Goal: Task Accomplishment & Management: Manage account settings

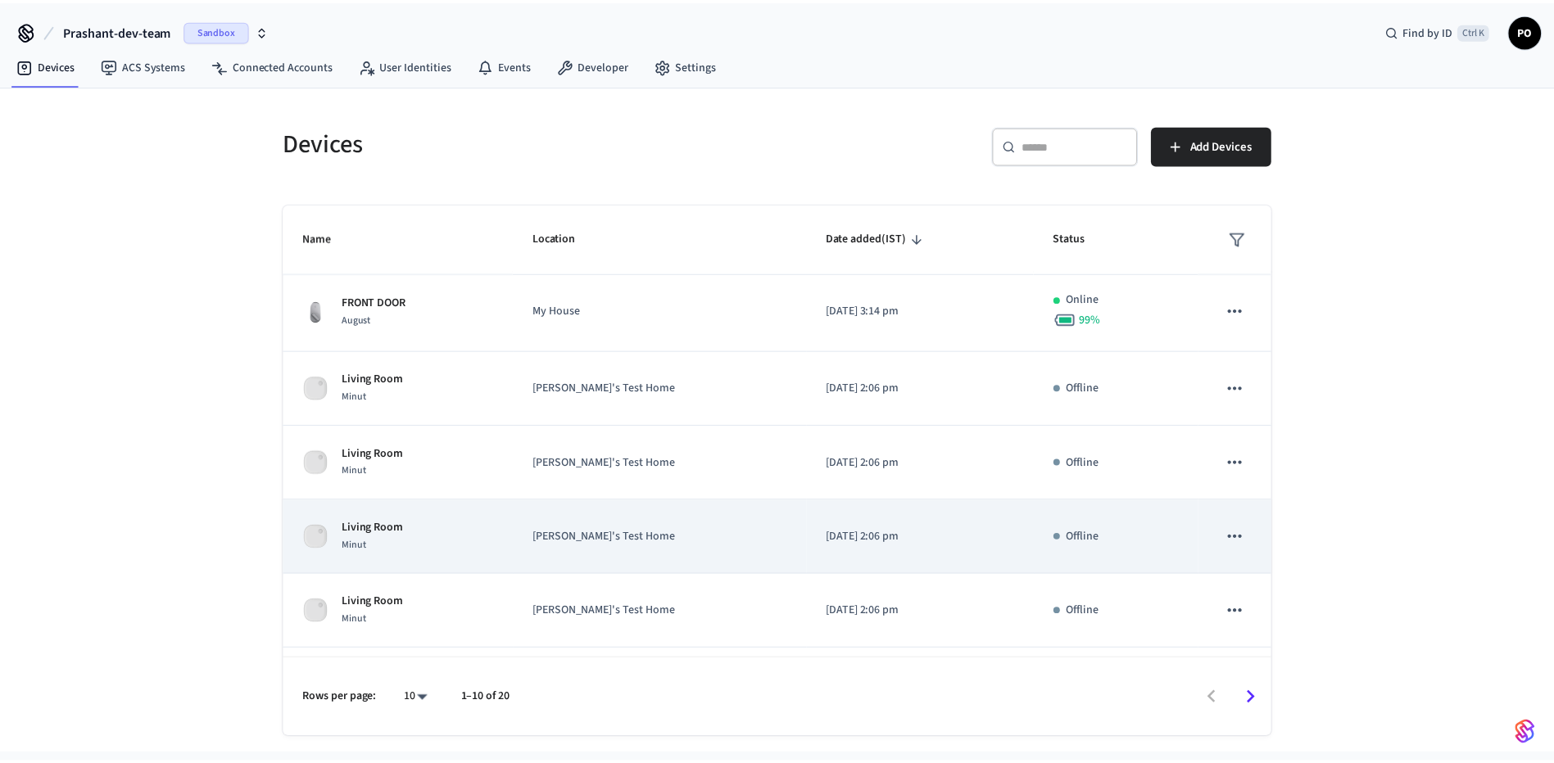
scroll to position [164, 0]
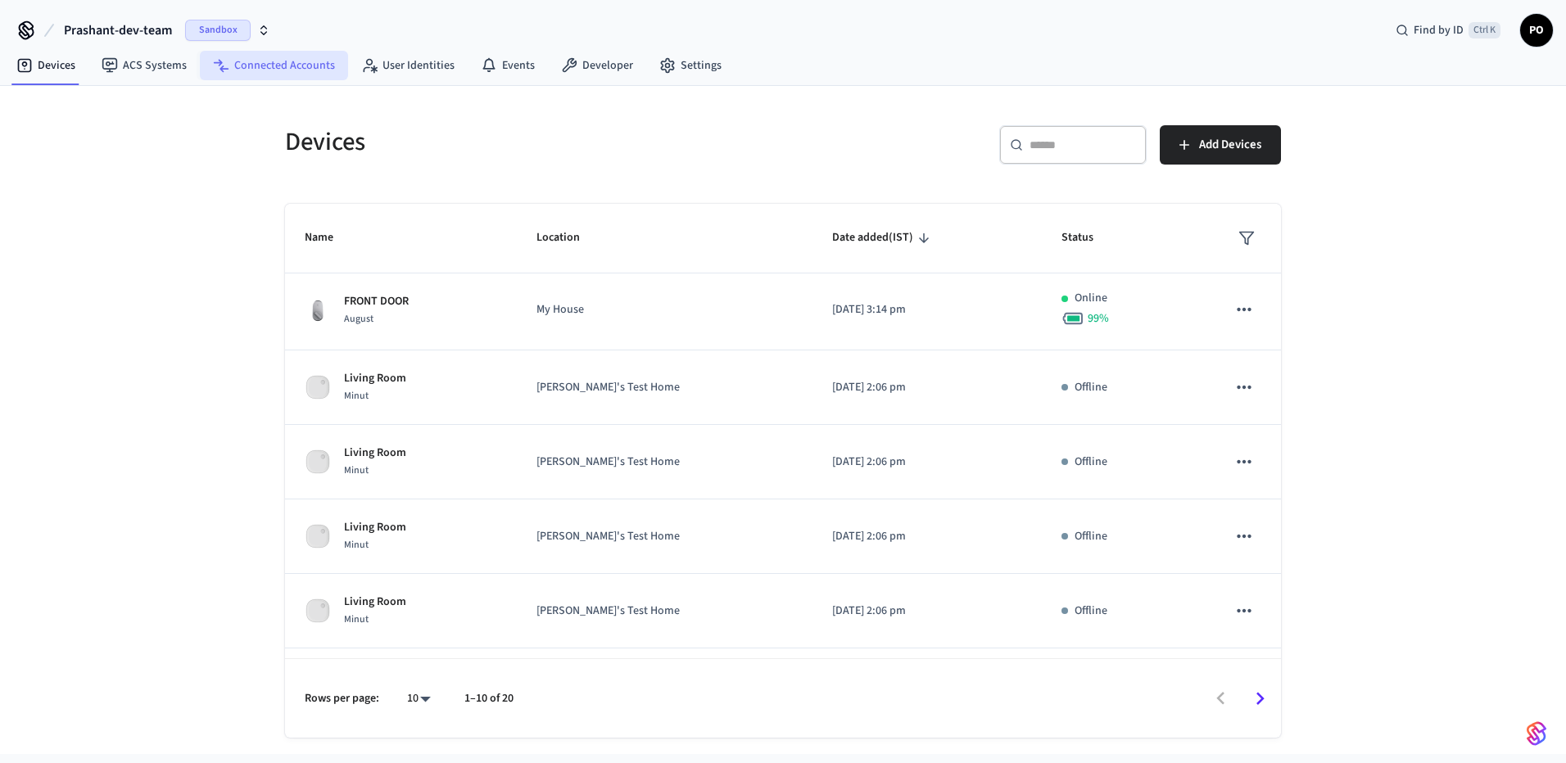
click at [264, 76] on link "Connected Accounts" at bounding box center [274, 65] width 148 height 29
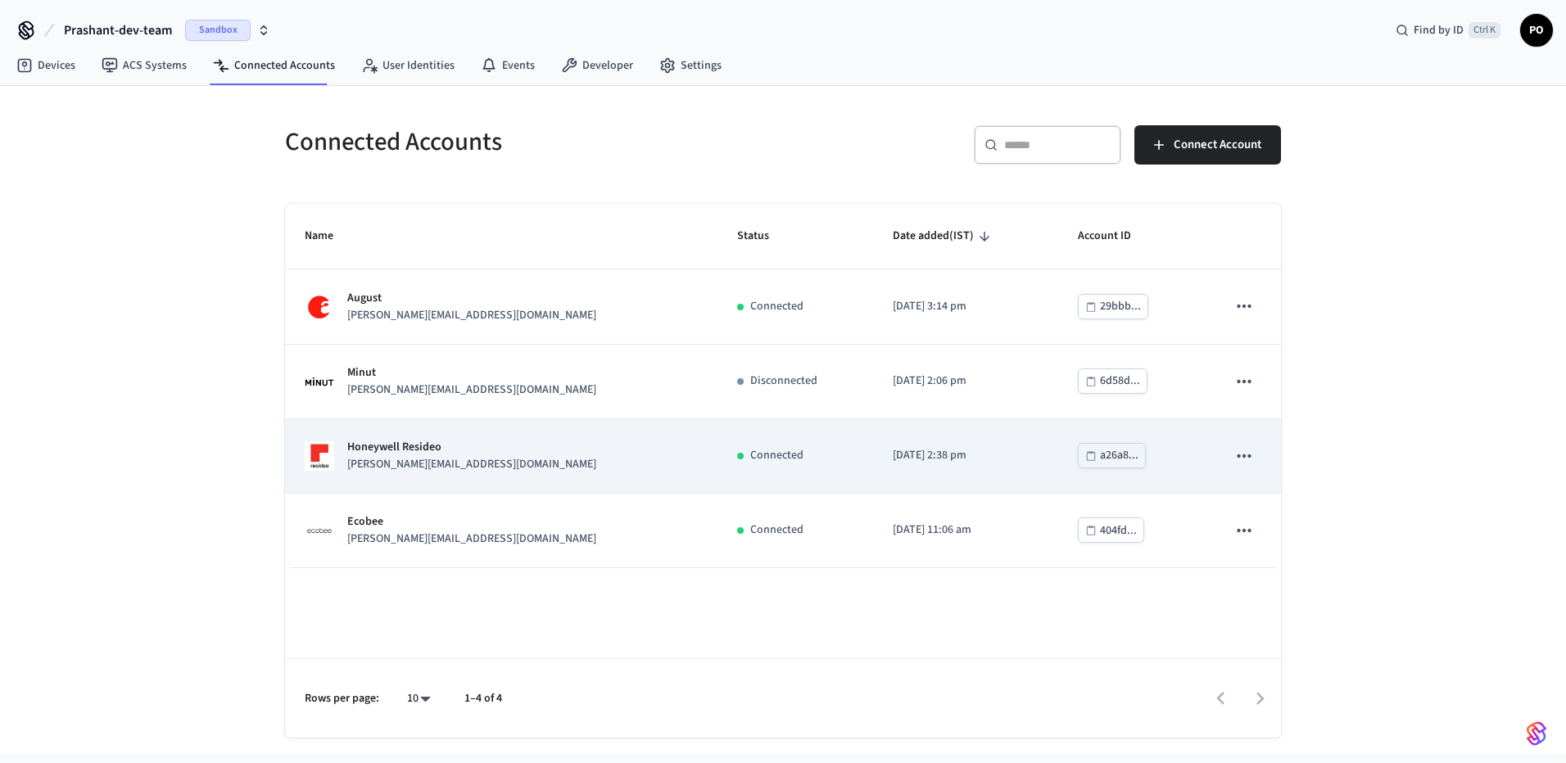
click at [517, 465] on div "Honeywell Resideo [PERSON_NAME][EMAIL_ADDRESS][DOMAIN_NAME]" at bounding box center [501, 456] width 393 height 34
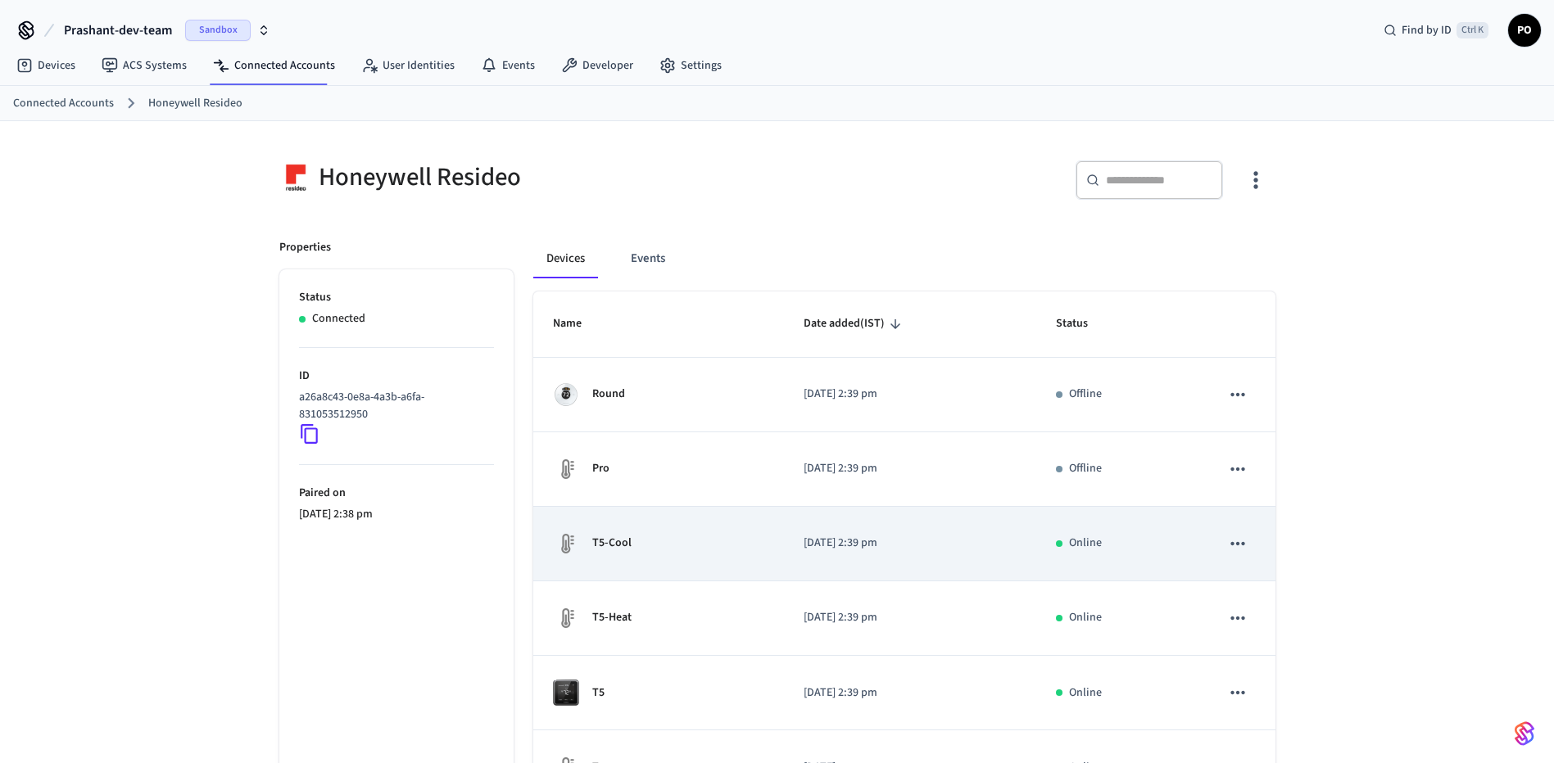
click at [722, 527] on td "T5-Cool" at bounding box center [658, 544] width 251 height 75
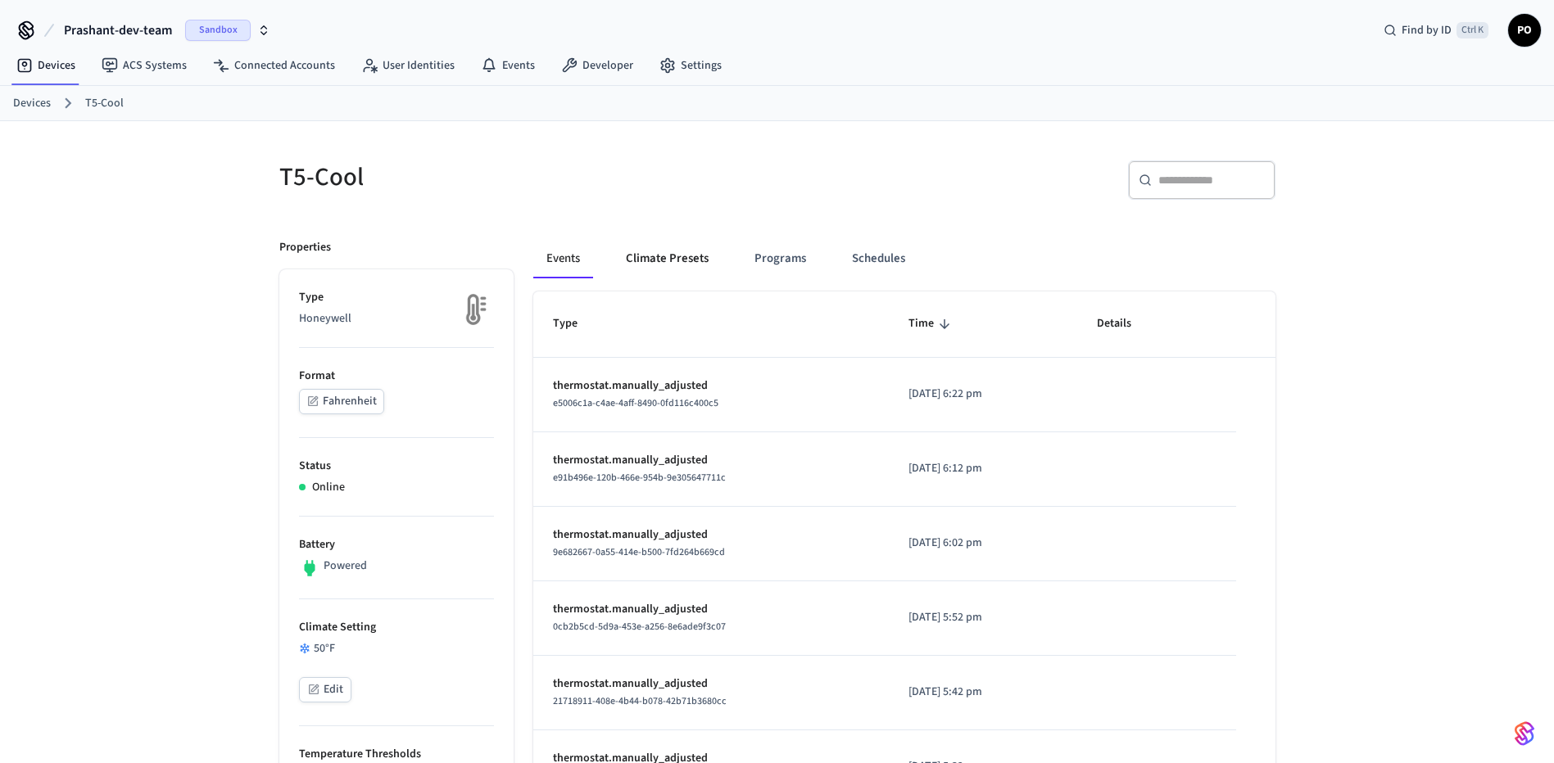
click at [655, 250] on button "Climate Presets" at bounding box center [667, 258] width 109 height 39
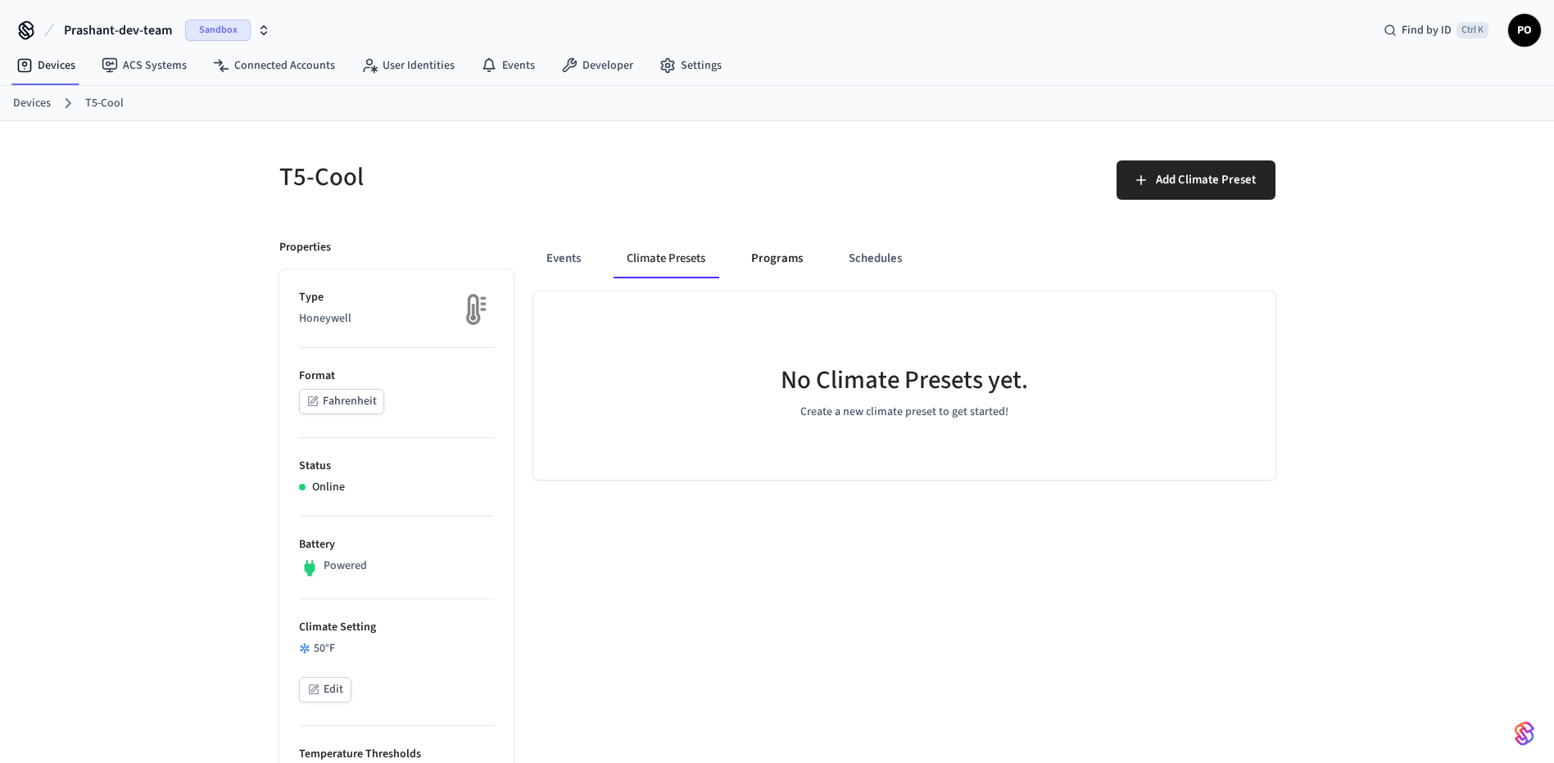
click at [775, 266] on button "Programs" at bounding box center [777, 258] width 78 height 39
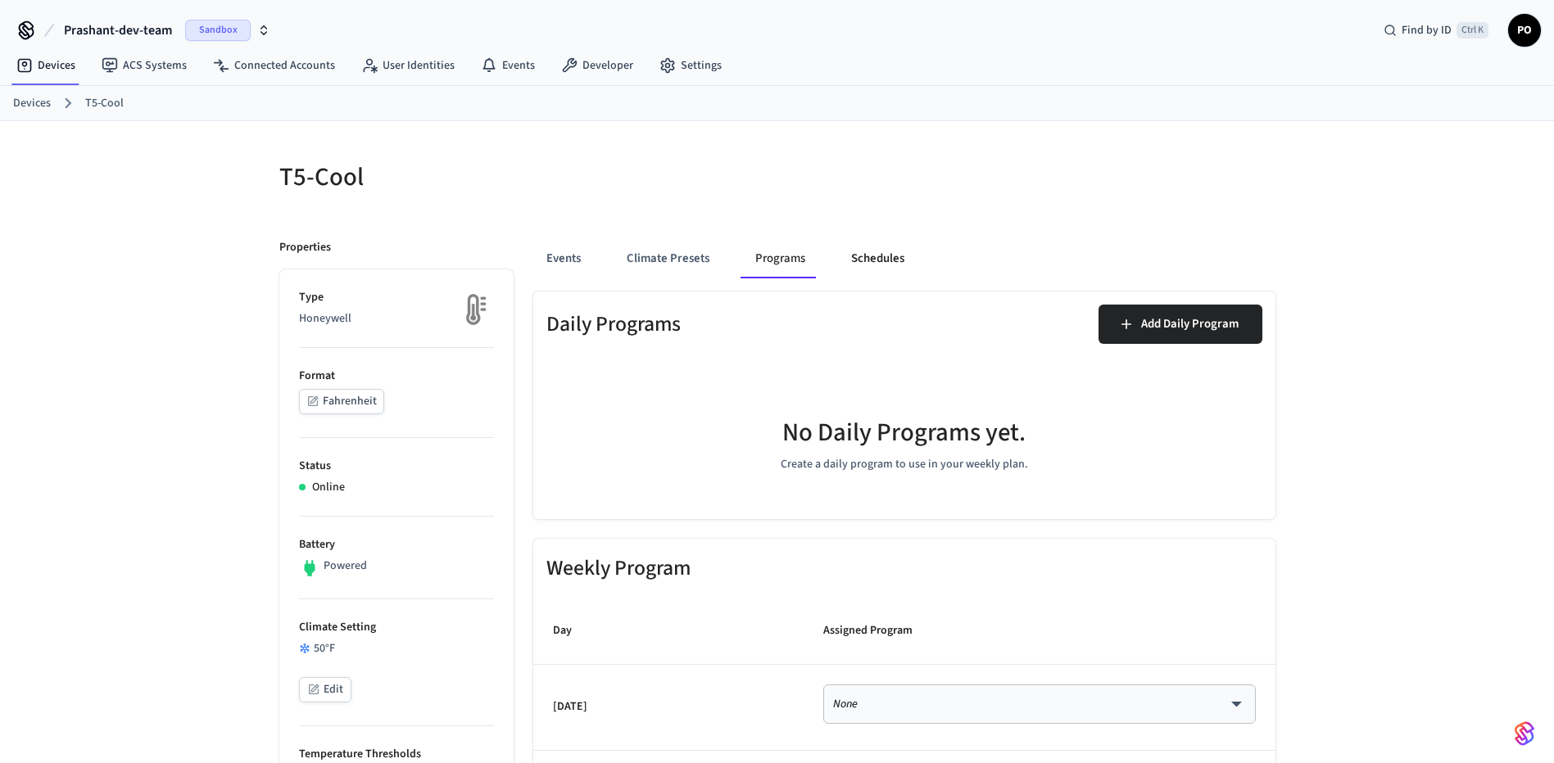
click at [888, 256] on button "Schedules" at bounding box center [877, 258] width 79 height 39
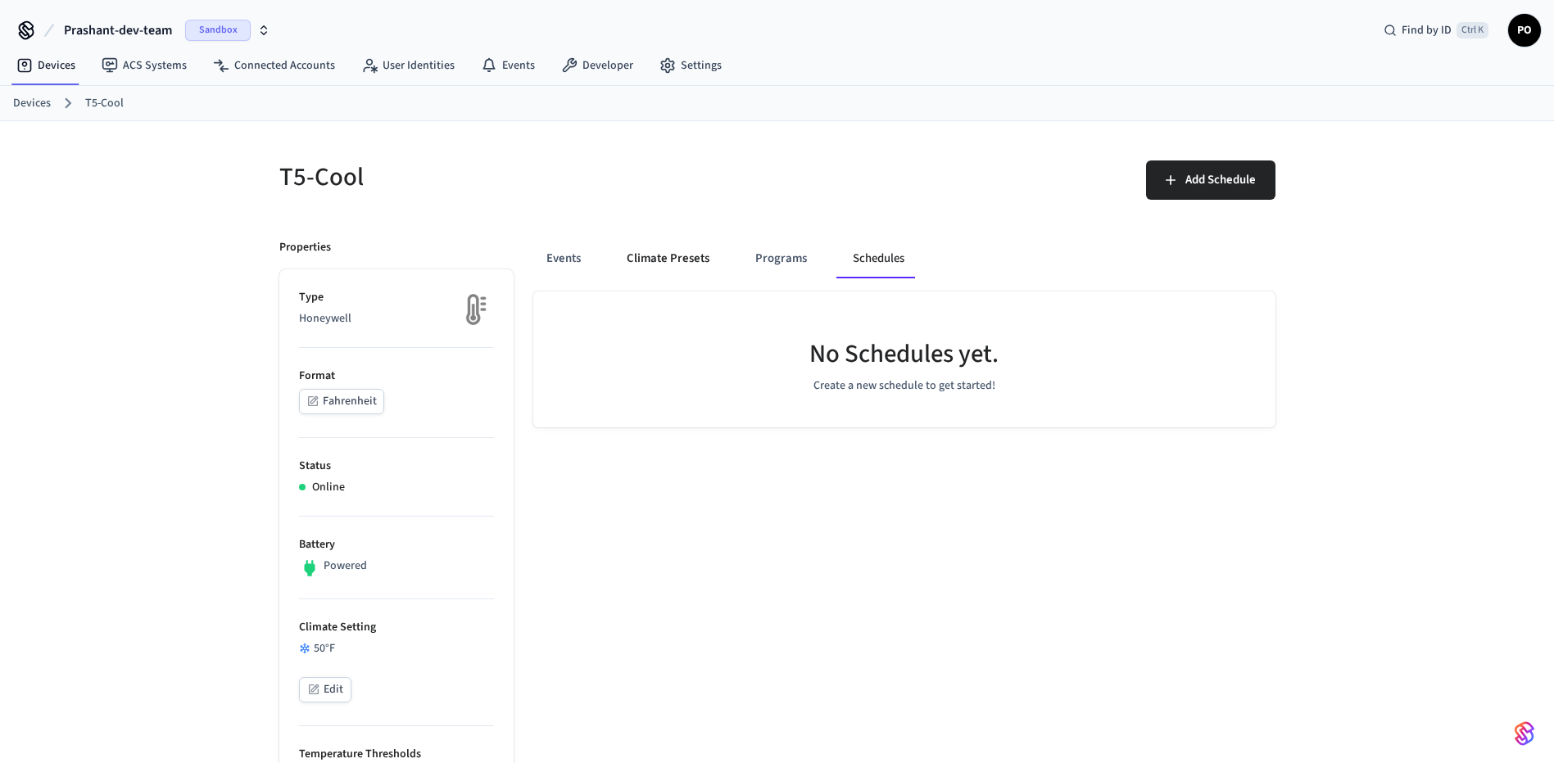
drag, startPoint x: 681, startPoint y: 257, endPoint x: 671, endPoint y: 256, distance: 9.9
click at [678, 257] on button "Climate Presets" at bounding box center [668, 258] width 109 height 39
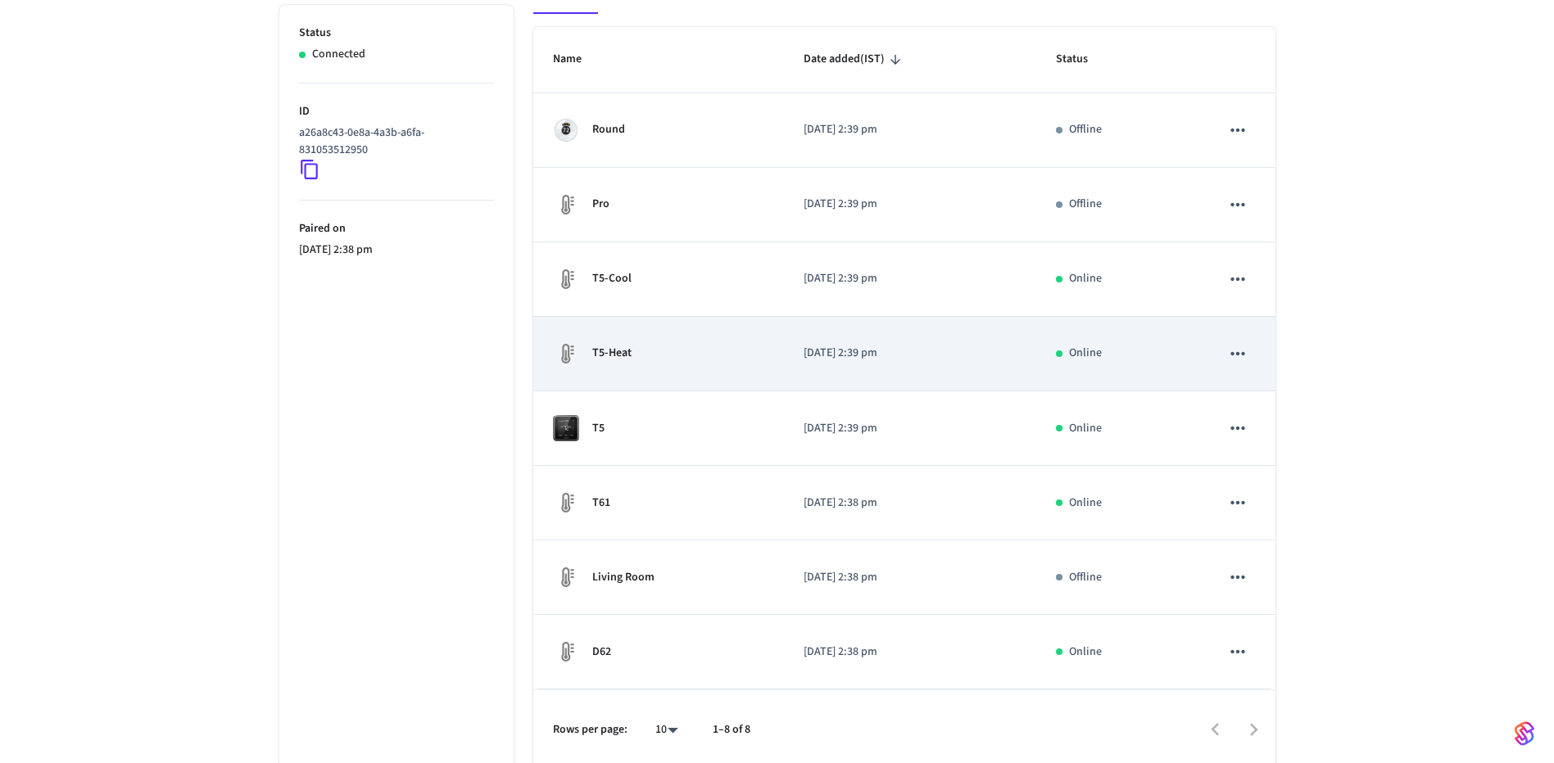
scroll to position [270, 0]
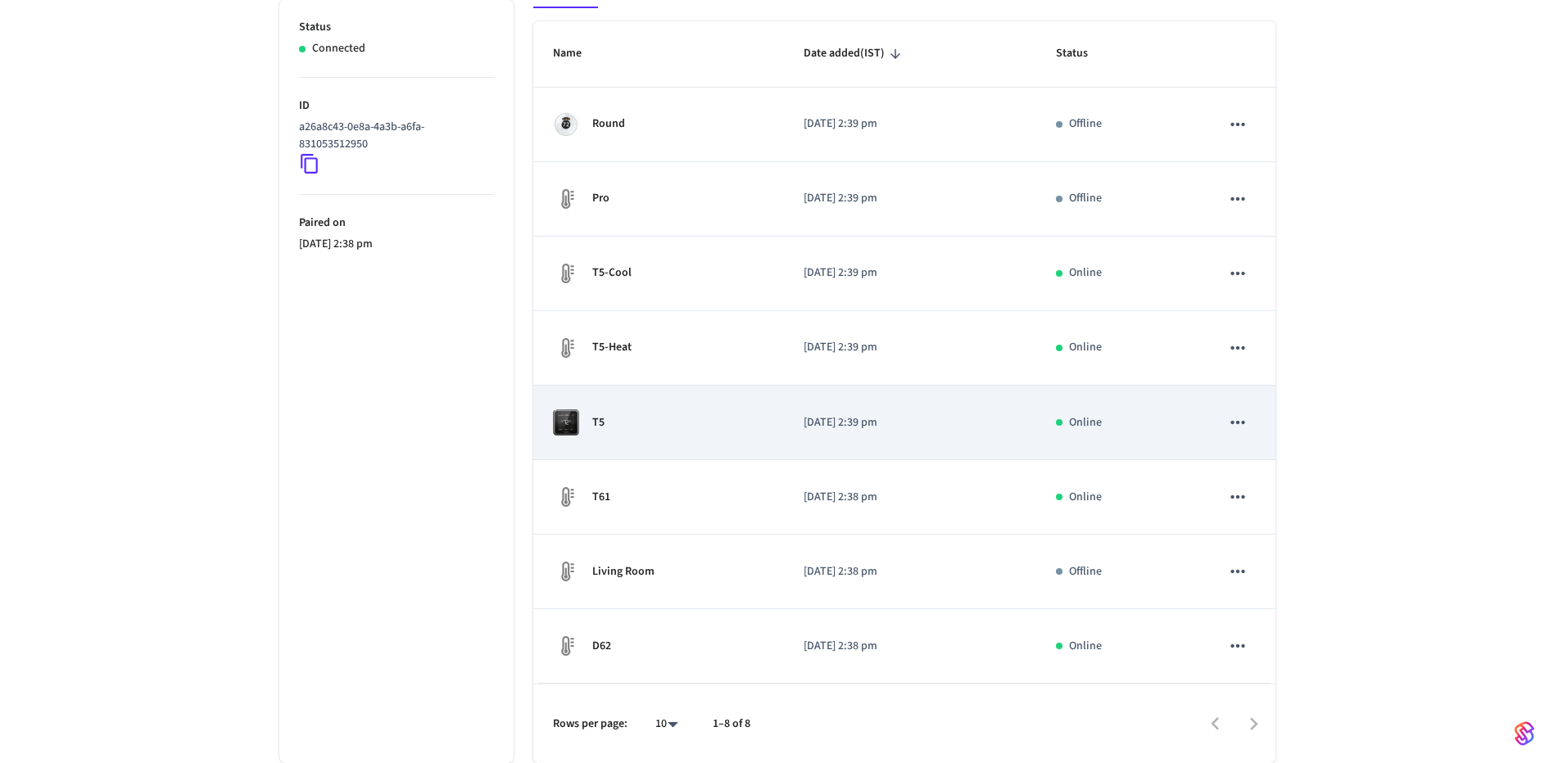
click at [709, 449] on td "T5" at bounding box center [658, 423] width 251 height 75
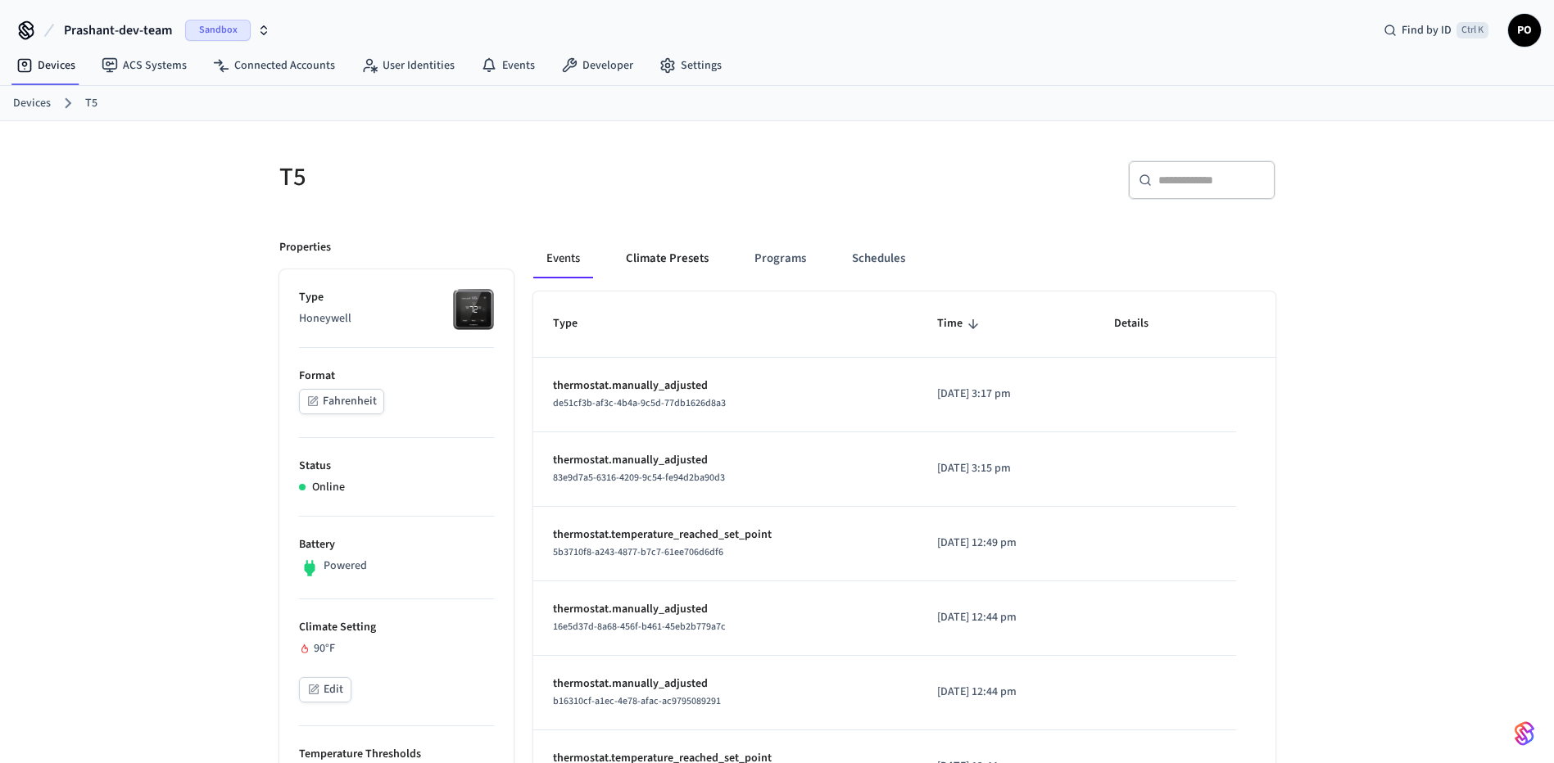
click at [670, 276] on button "Climate Presets" at bounding box center [667, 258] width 109 height 39
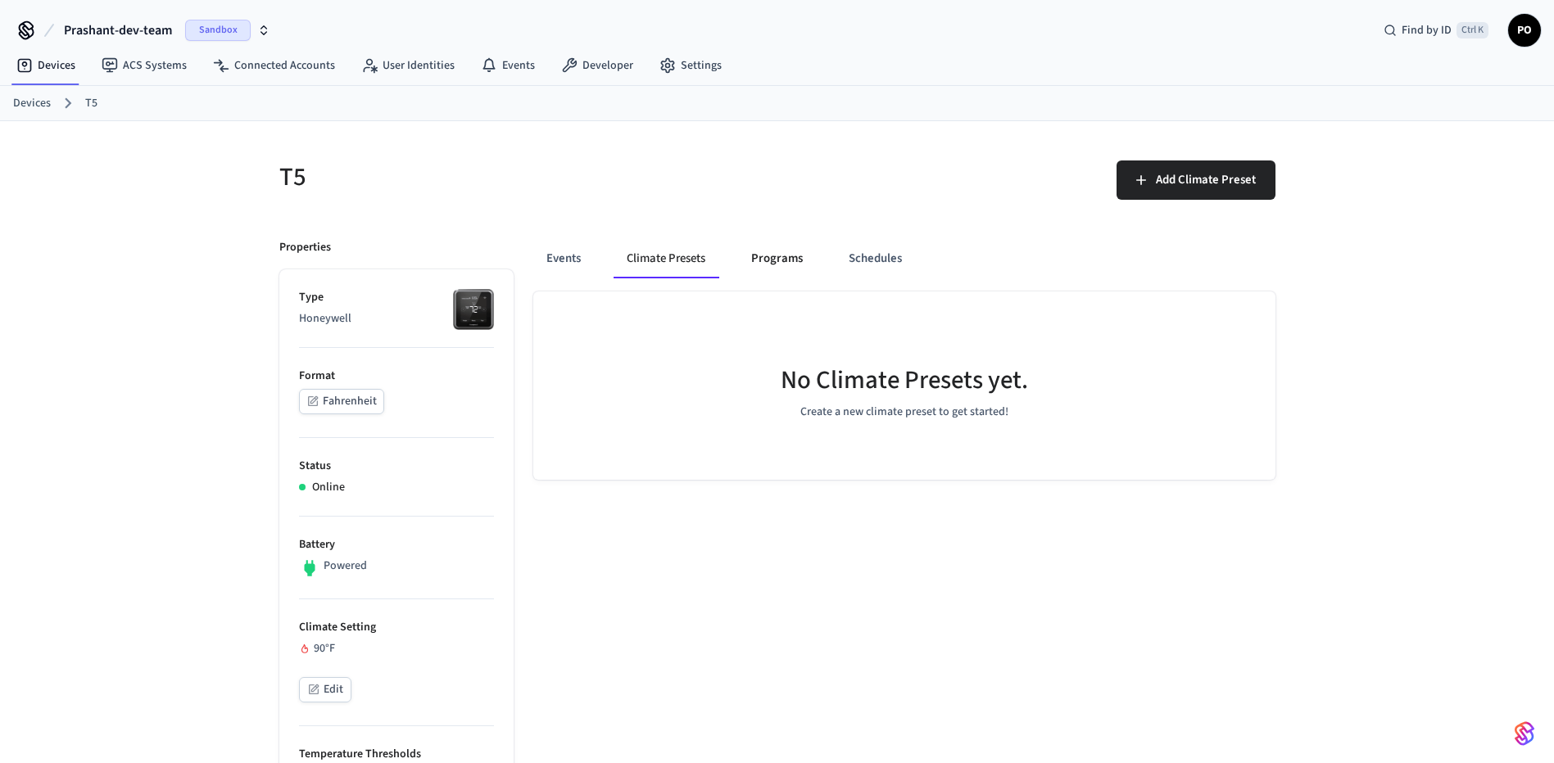
click at [805, 265] on button "Programs" at bounding box center [777, 258] width 78 height 39
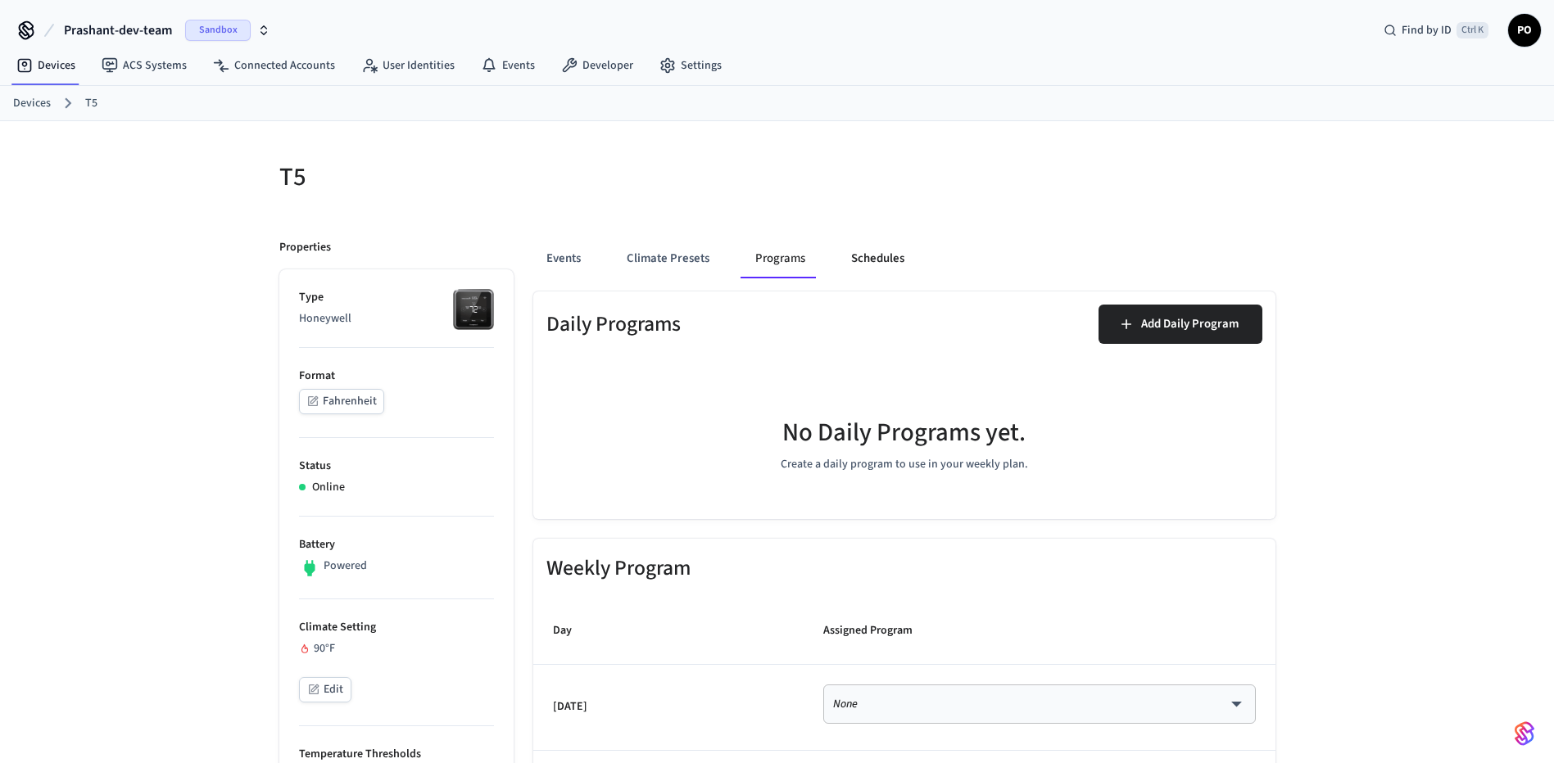
click at [877, 265] on button "Schedules" at bounding box center [877, 258] width 79 height 39
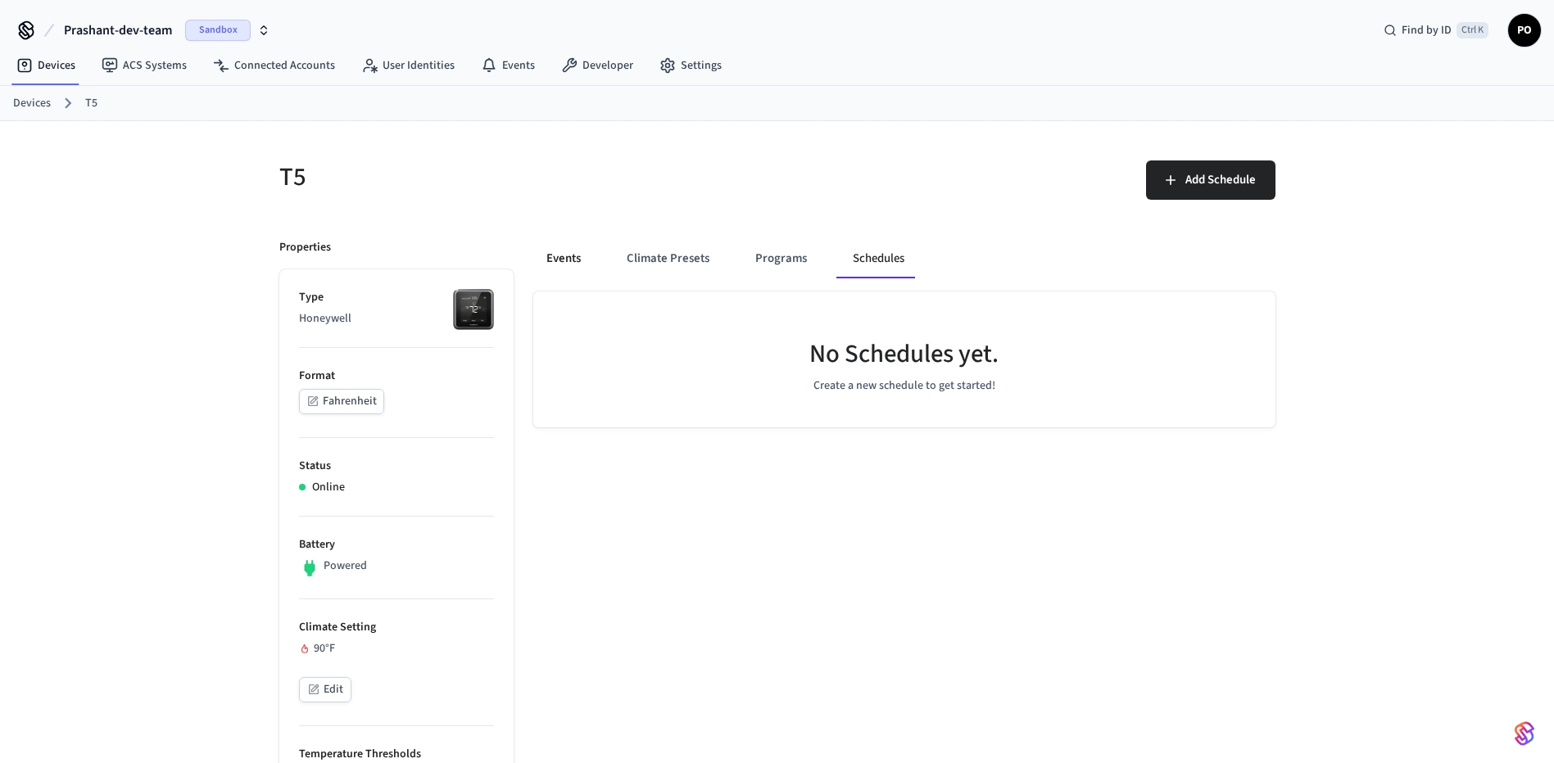
click at [559, 269] on button "Events" at bounding box center [563, 258] width 61 height 39
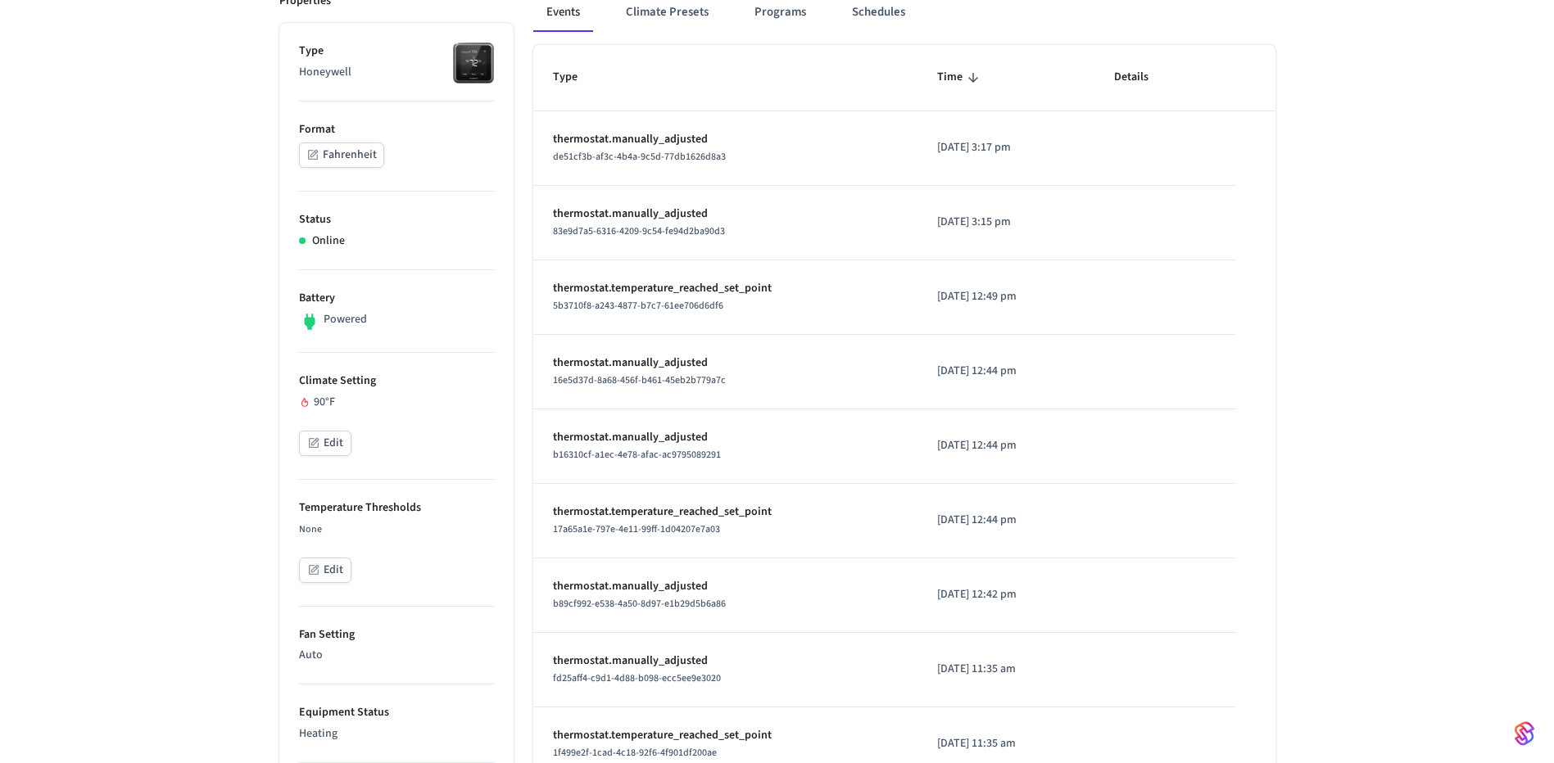
scroll to position [246, 0]
click at [337, 437] on button "Edit" at bounding box center [325, 444] width 52 height 25
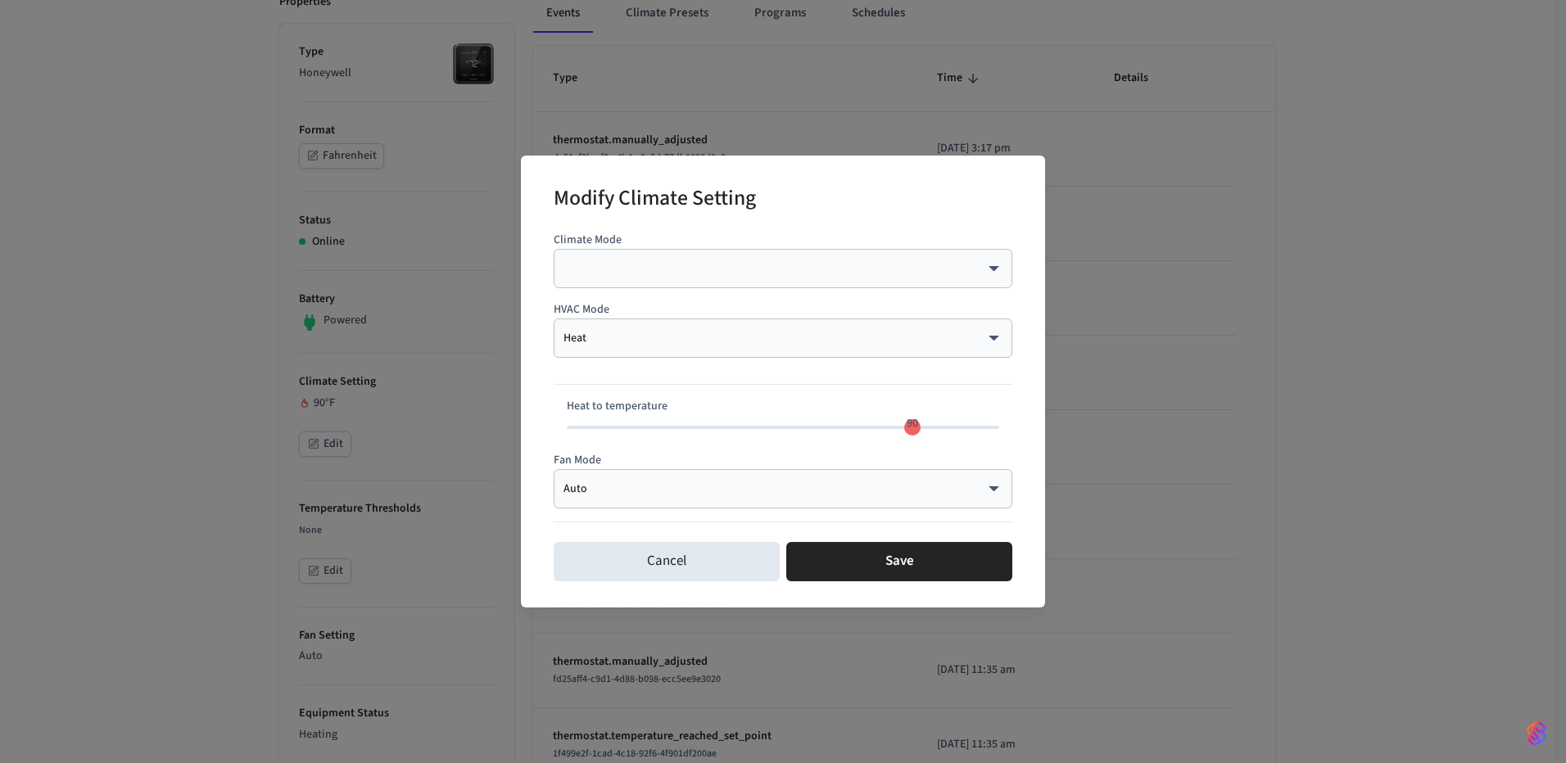
click at [204, 369] on div "Modify Climate Setting Climate Mode ​ ​ HVAC Mode Heat **** ​ Heat to temperatu…" at bounding box center [783, 381] width 1566 height 763
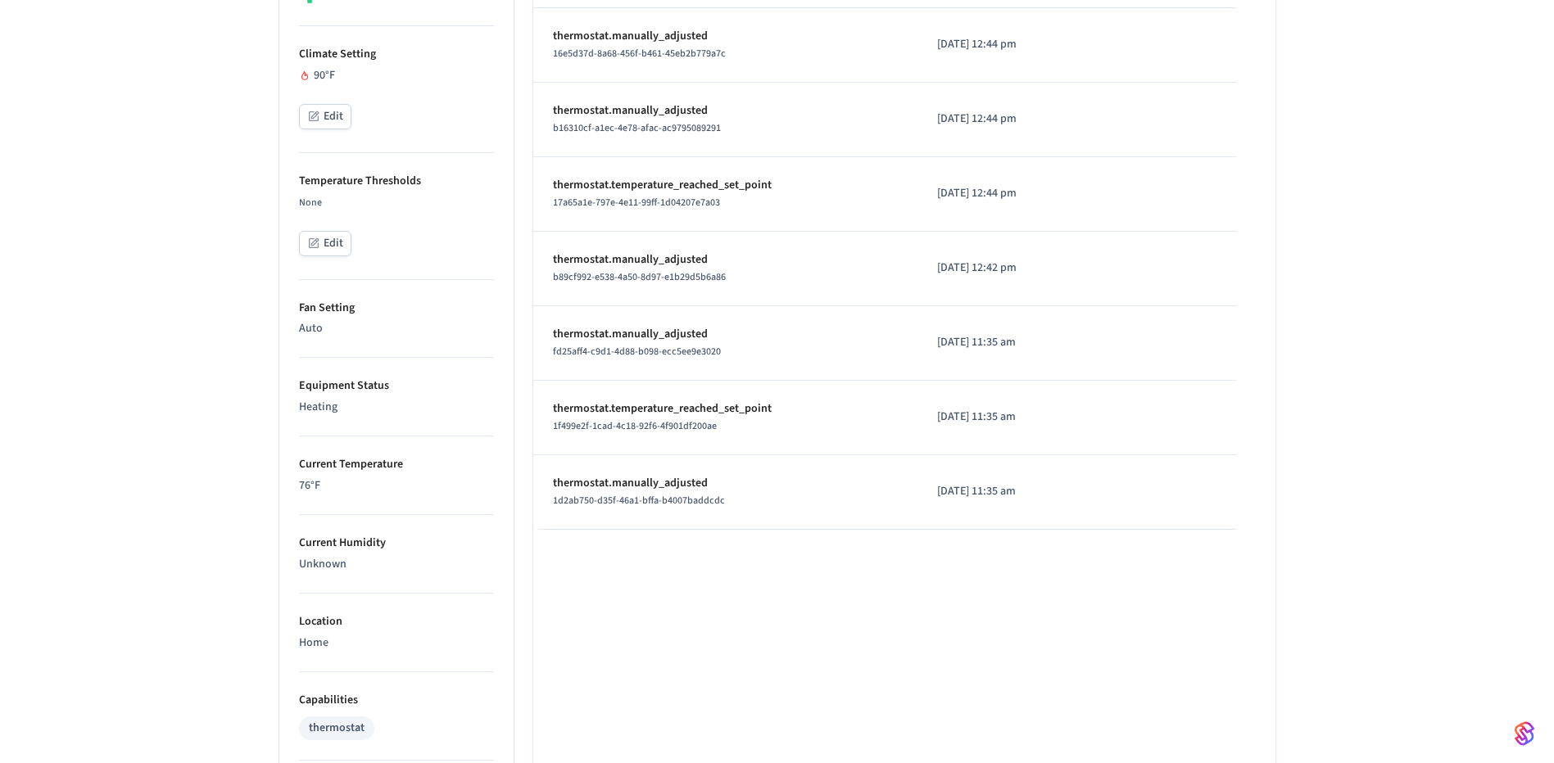
scroll to position [0, 0]
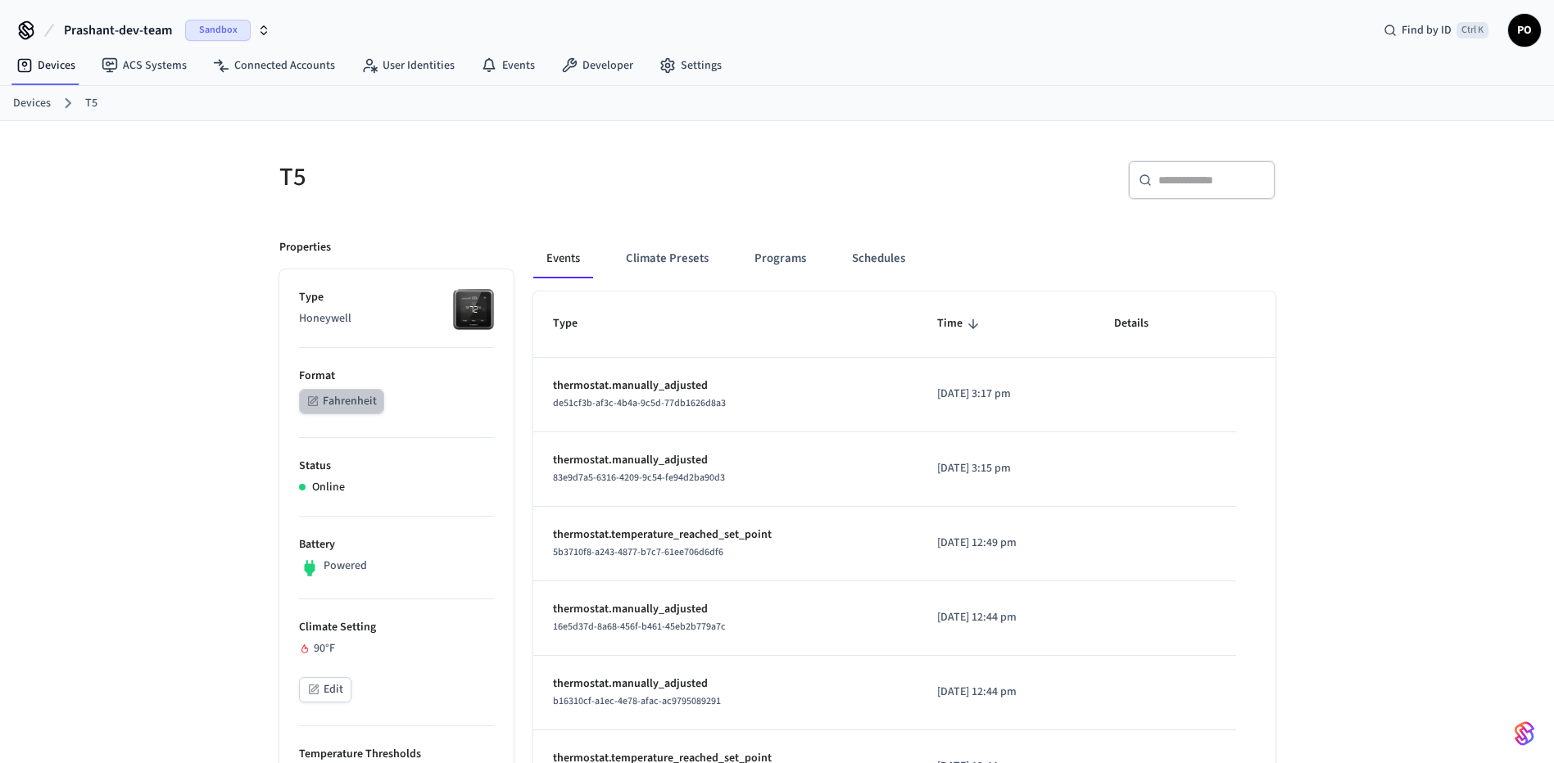
click at [369, 401] on button "Fahrenheit" at bounding box center [341, 401] width 85 height 25
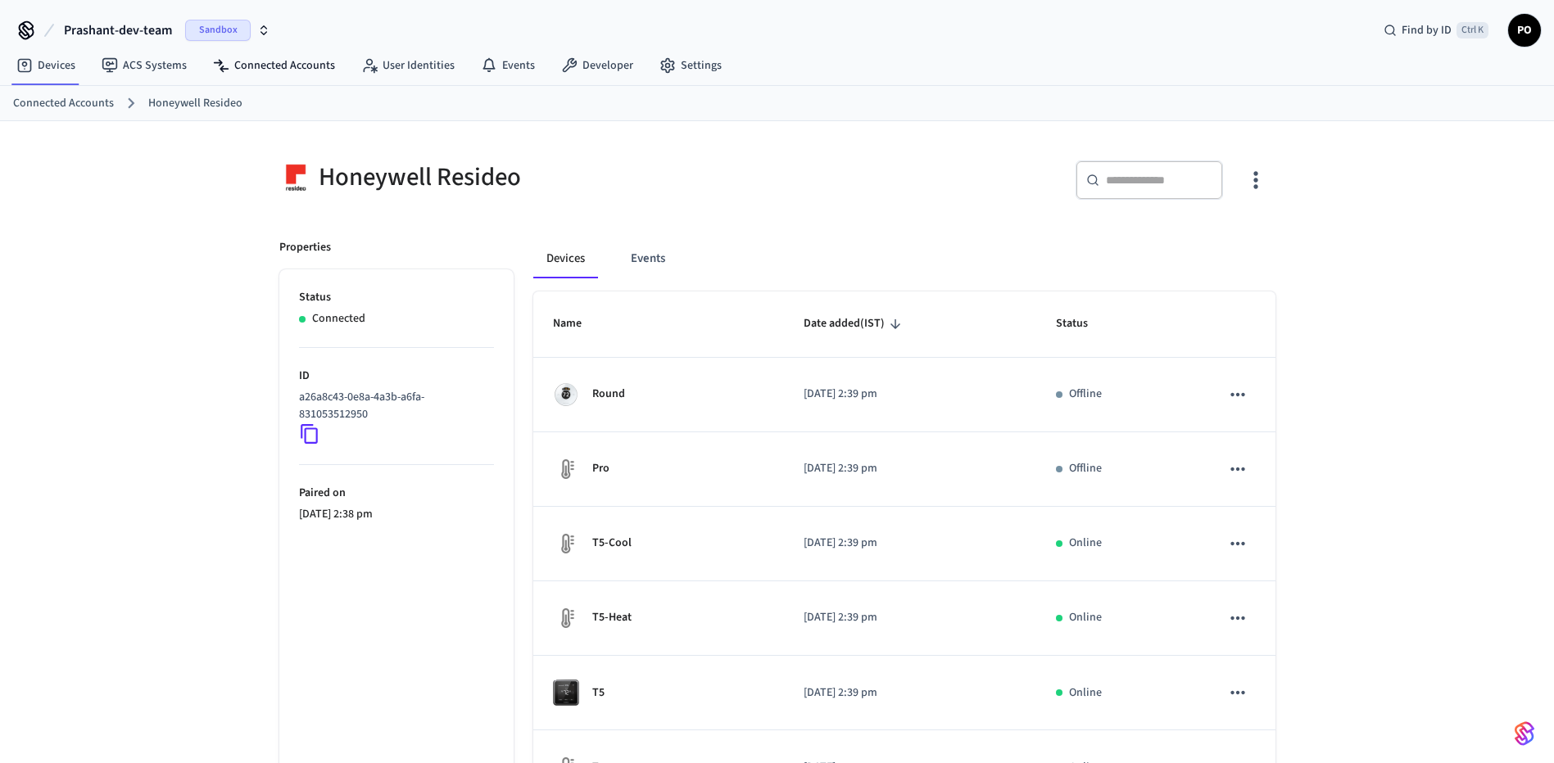
scroll to position [270, 0]
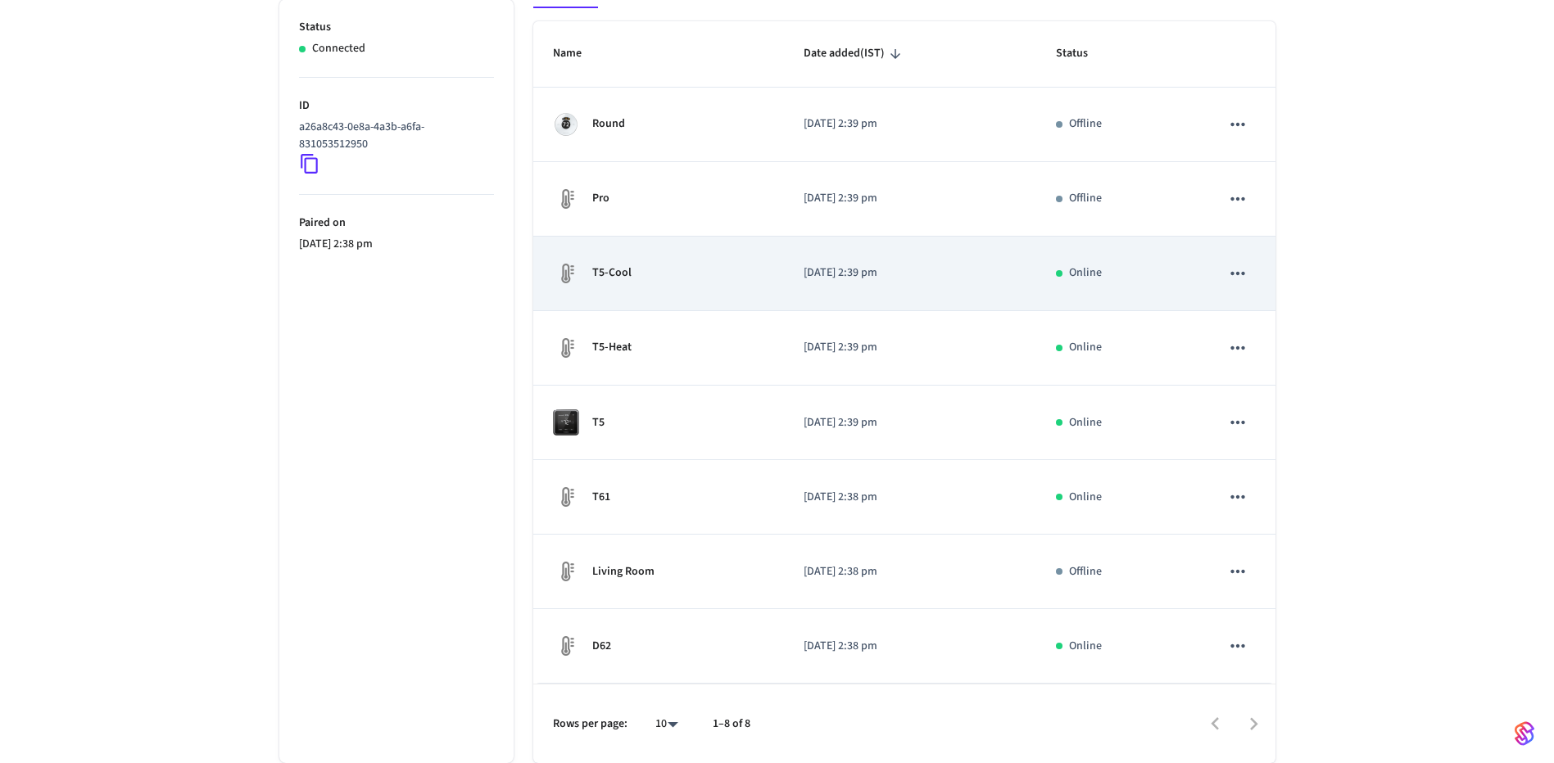
click at [722, 261] on div "T5-Cool" at bounding box center [658, 273] width 211 height 26
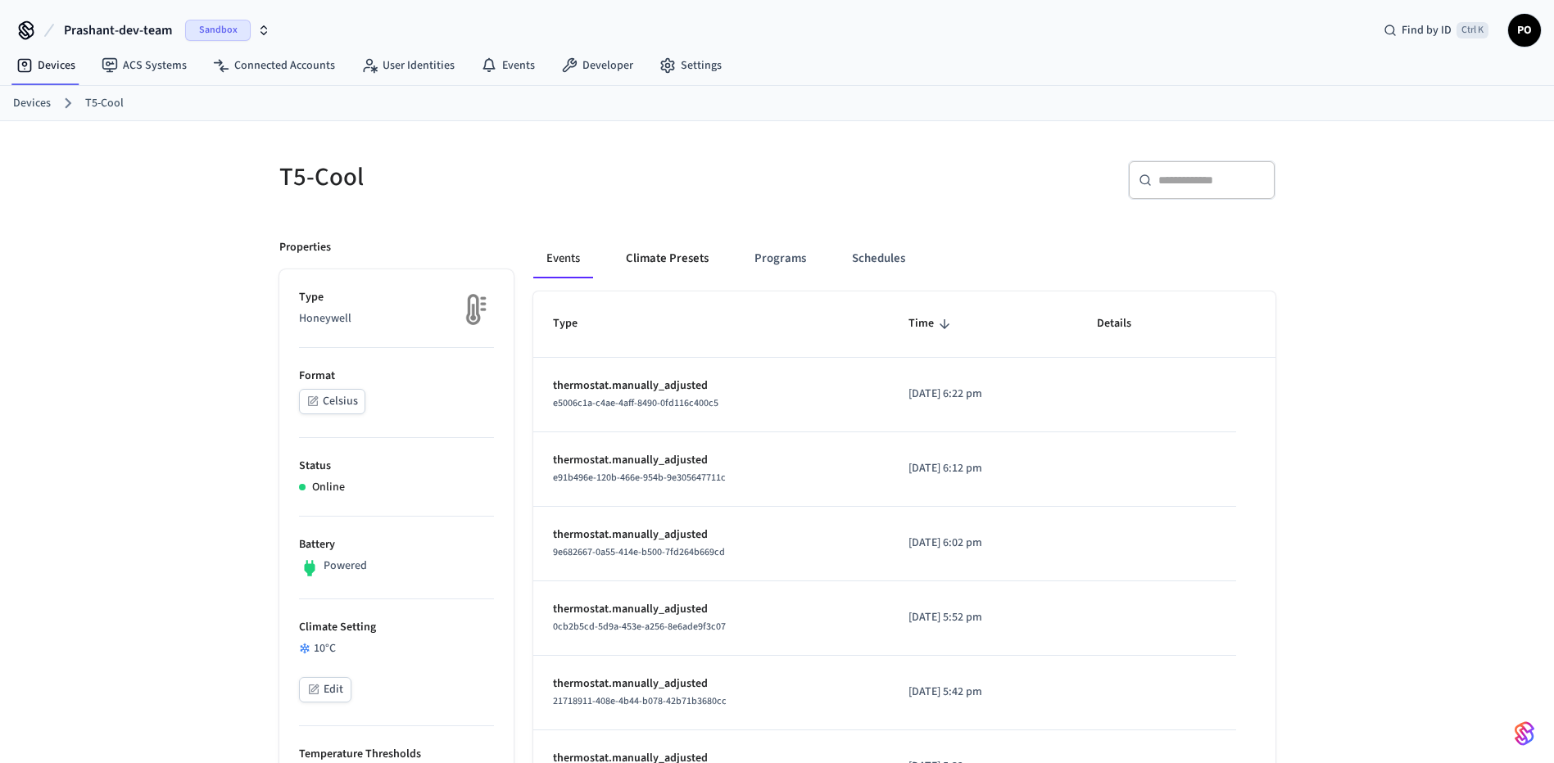
click at [707, 257] on button "Climate Presets" at bounding box center [667, 258] width 109 height 39
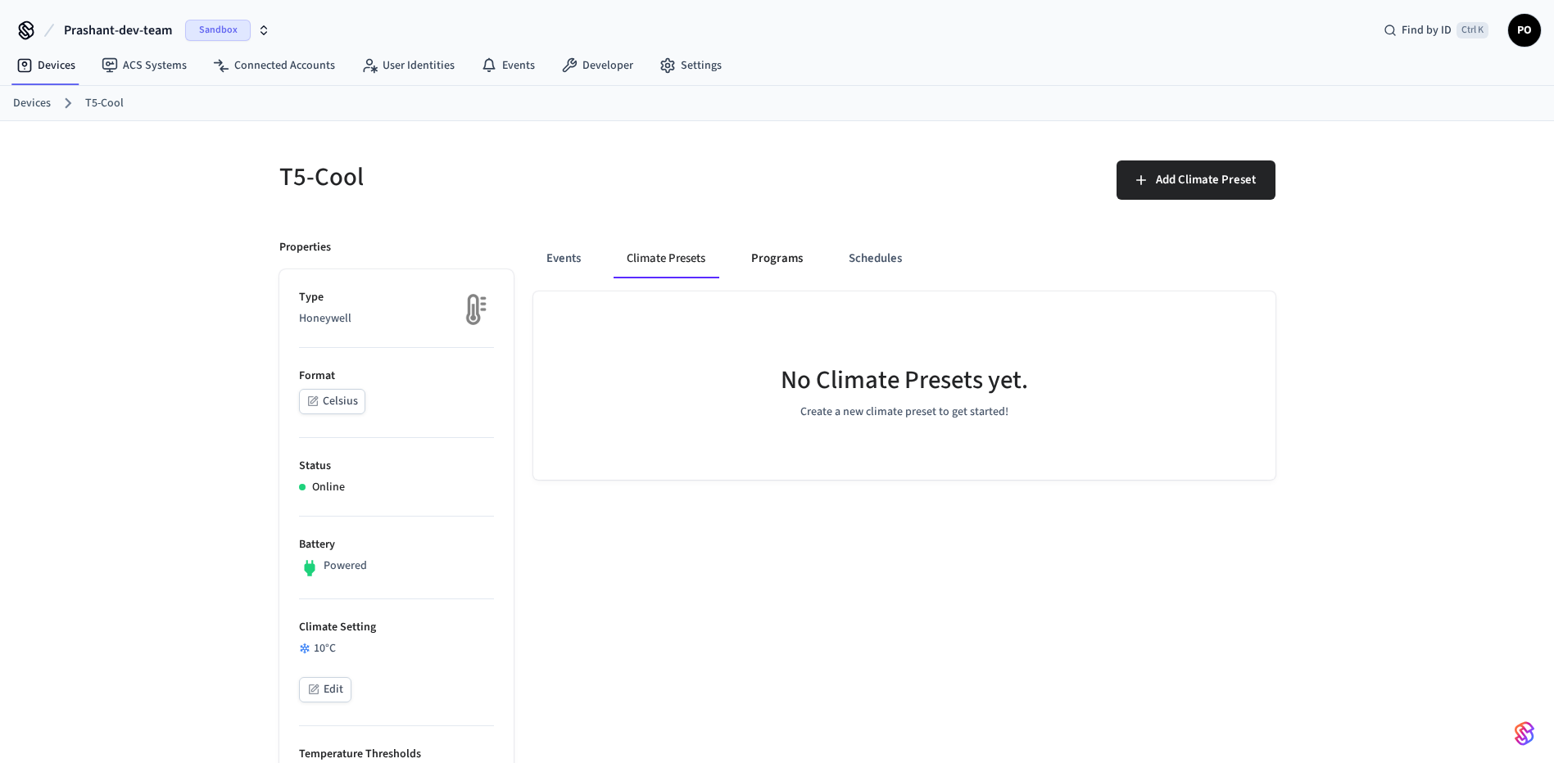
click at [775, 266] on button "Programs" at bounding box center [777, 258] width 78 height 39
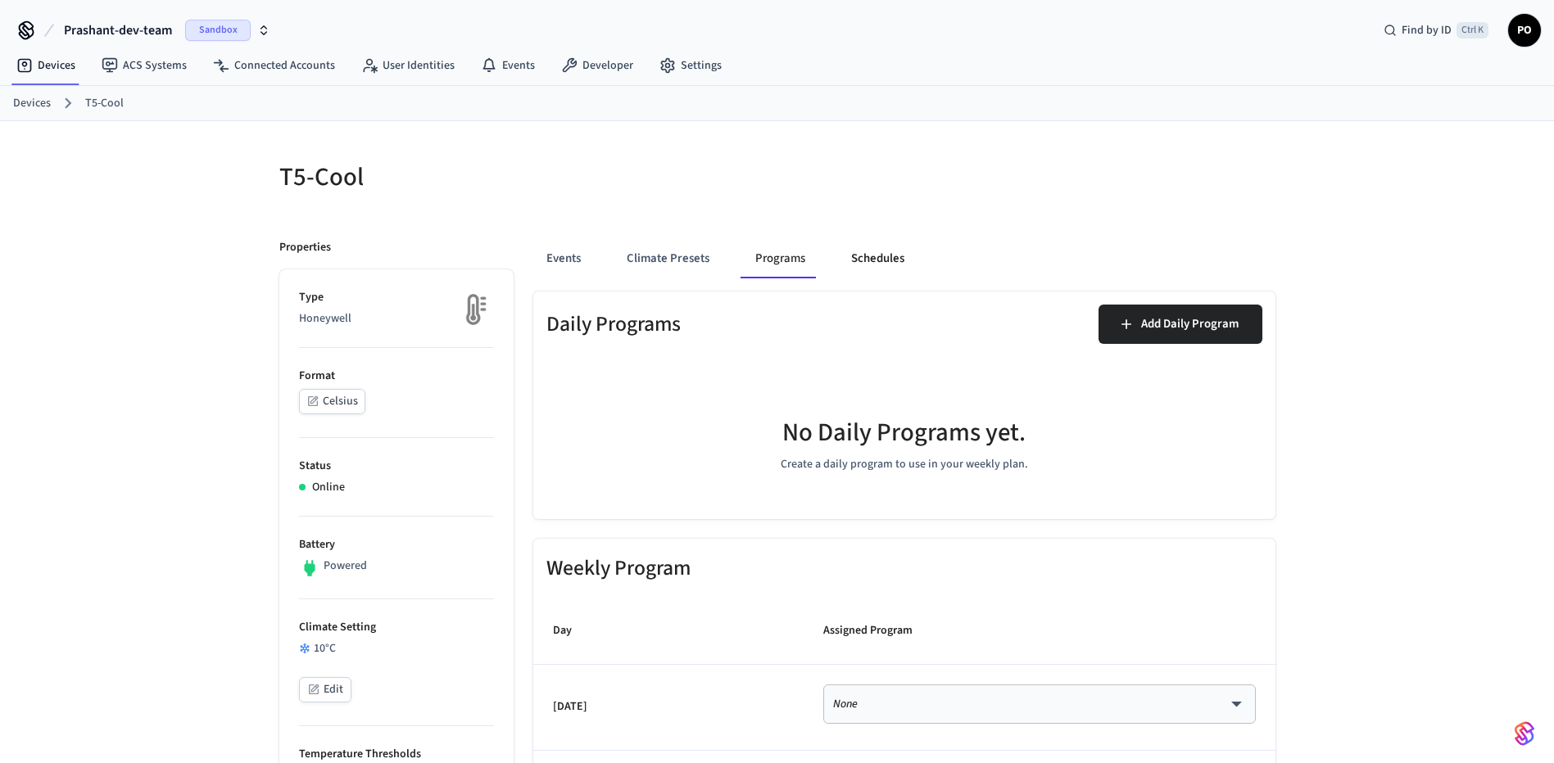
click at [880, 265] on button "Schedules" at bounding box center [877, 258] width 79 height 39
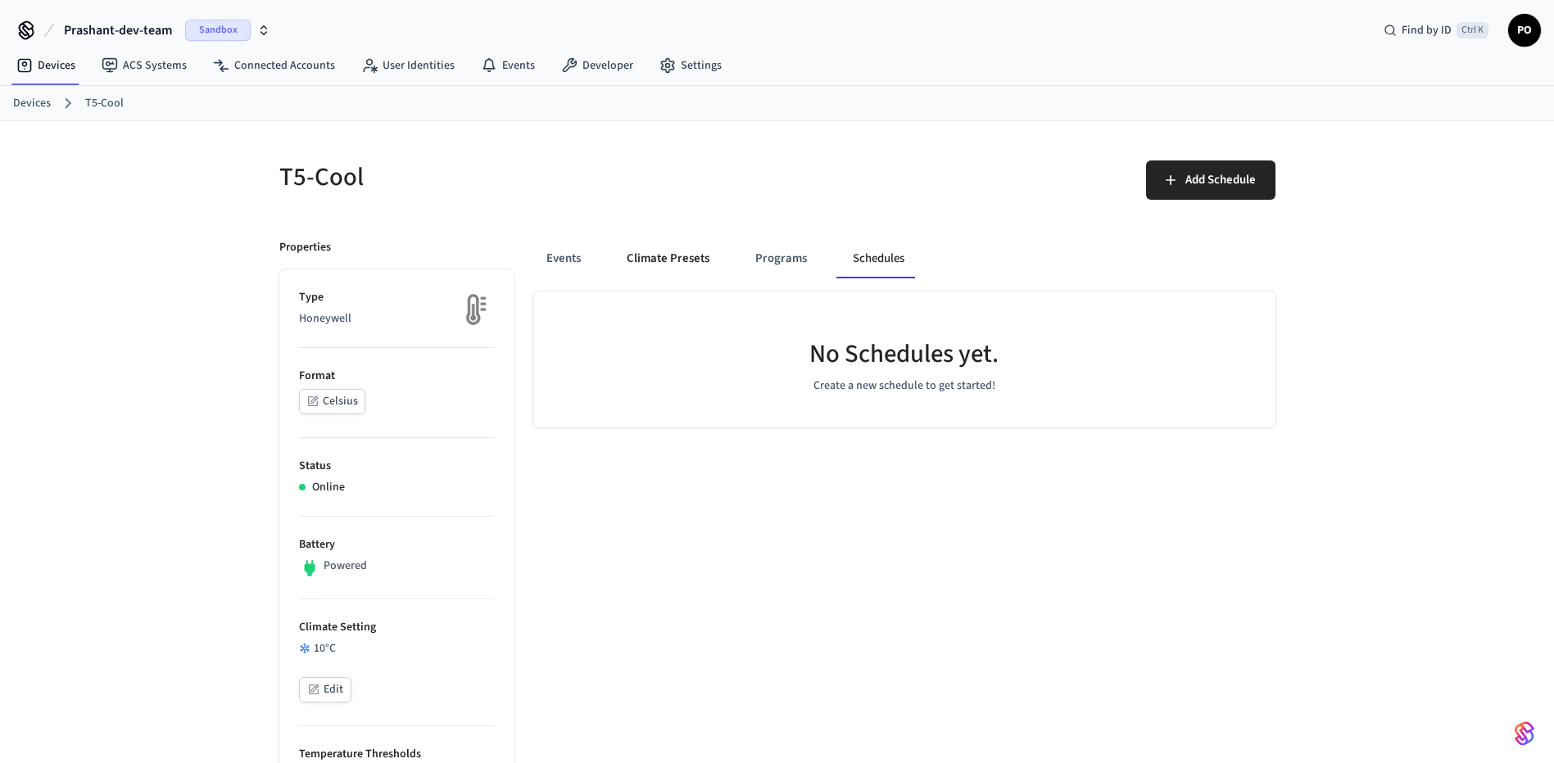
click at [614, 260] on button "Climate Presets" at bounding box center [668, 258] width 109 height 39
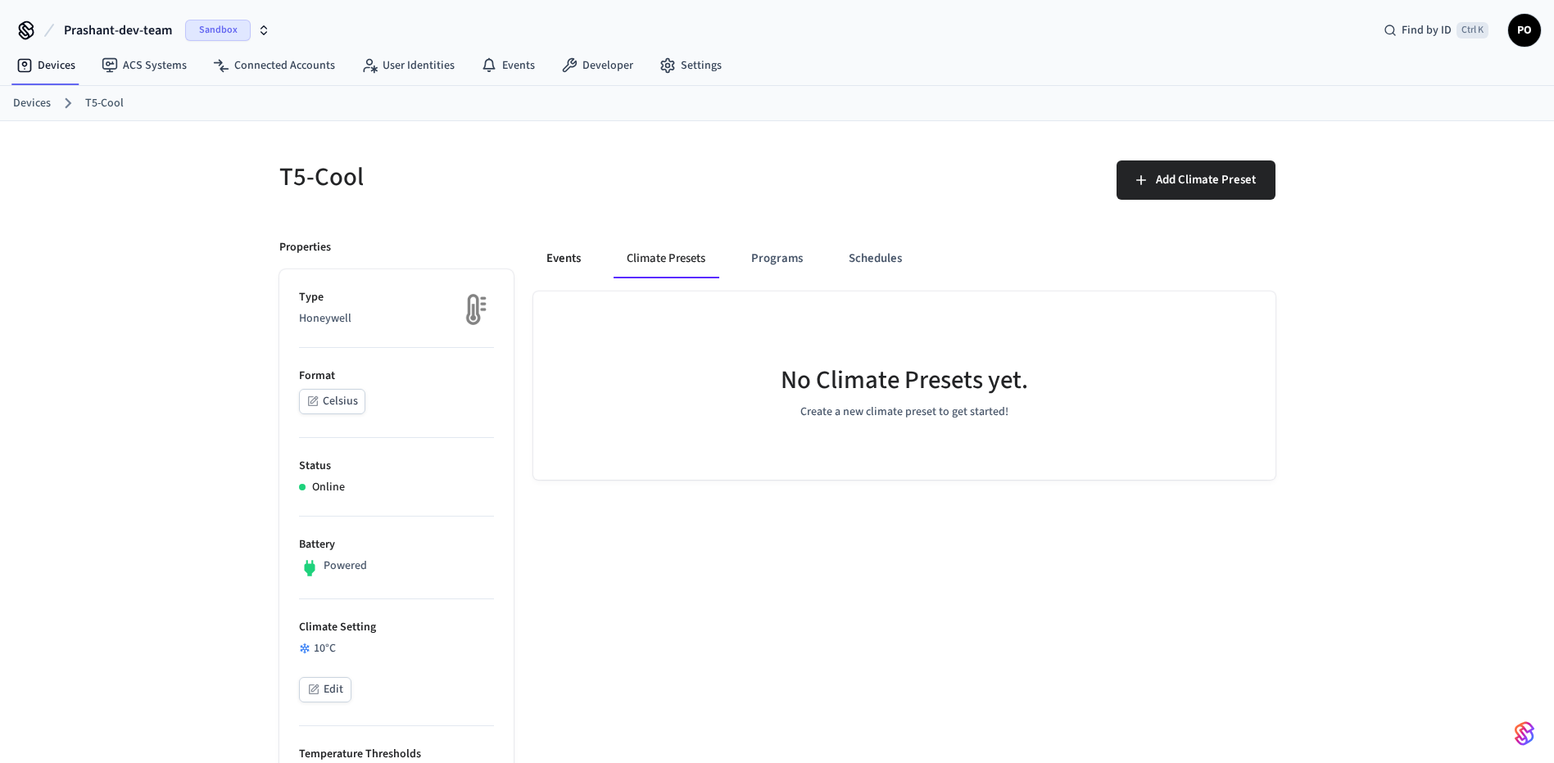
click at [559, 258] on button "Events" at bounding box center [563, 258] width 61 height 39
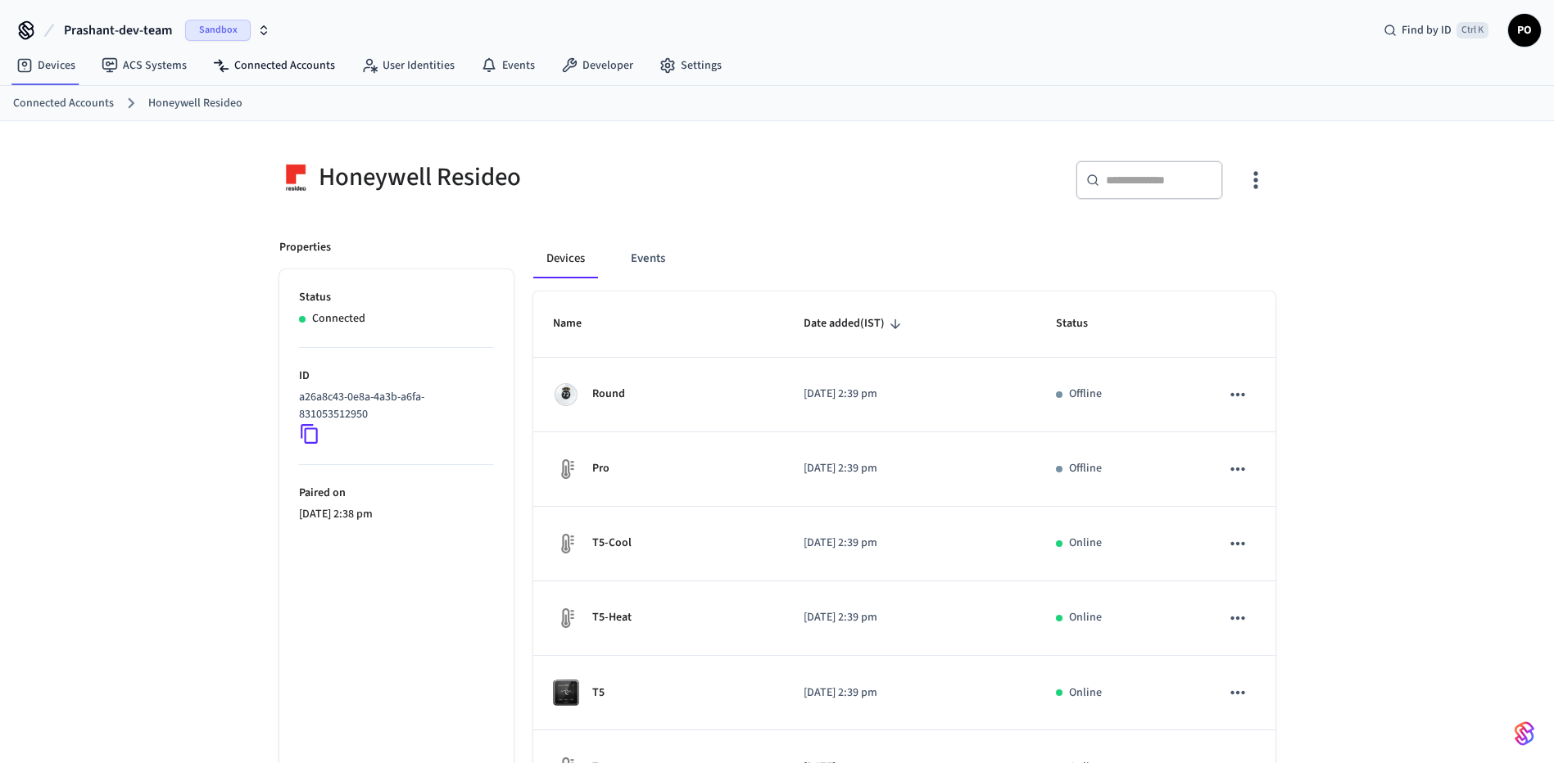
scroll to position [270, 0]
